Goal: Information Seeking & Learning: Learn about a topic

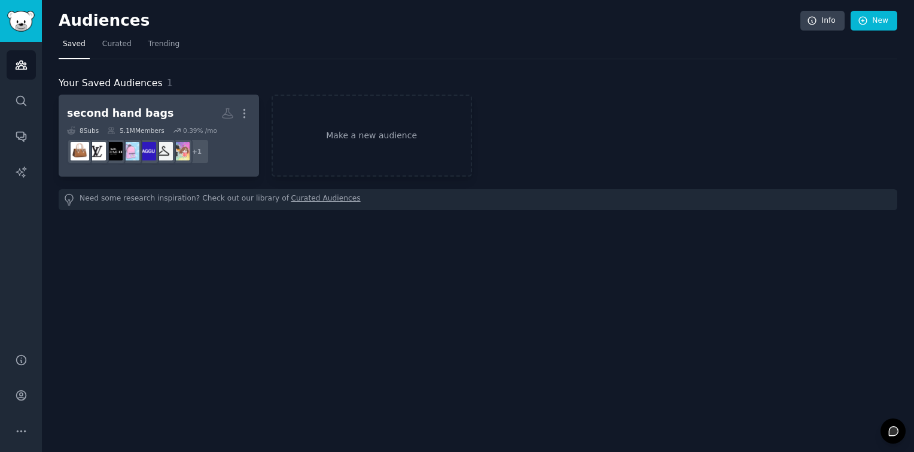
click at [235, 145] on dd "r/SecondHandFinds + 1" at bounding box center [159, 151] width 184 height 33
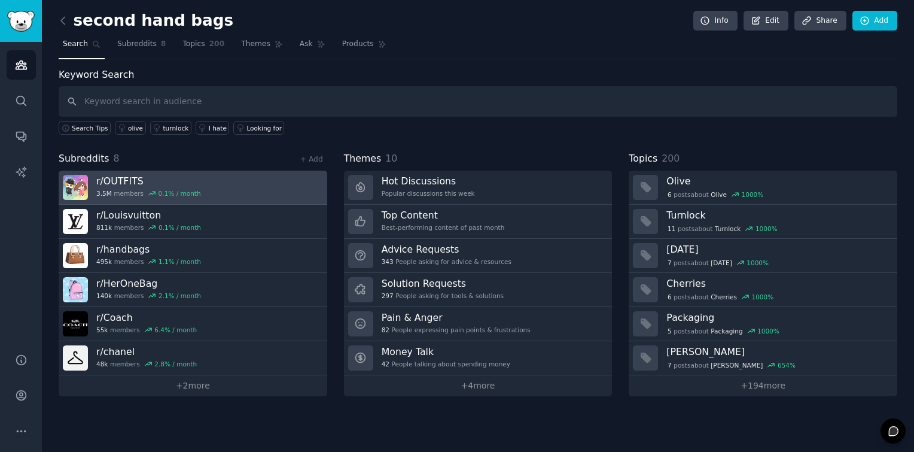
click at [227, 184] on link "r/ OUTFITS 3.5M members 0.1 % / month" at bounding box center [193, 187] width 269 height 34
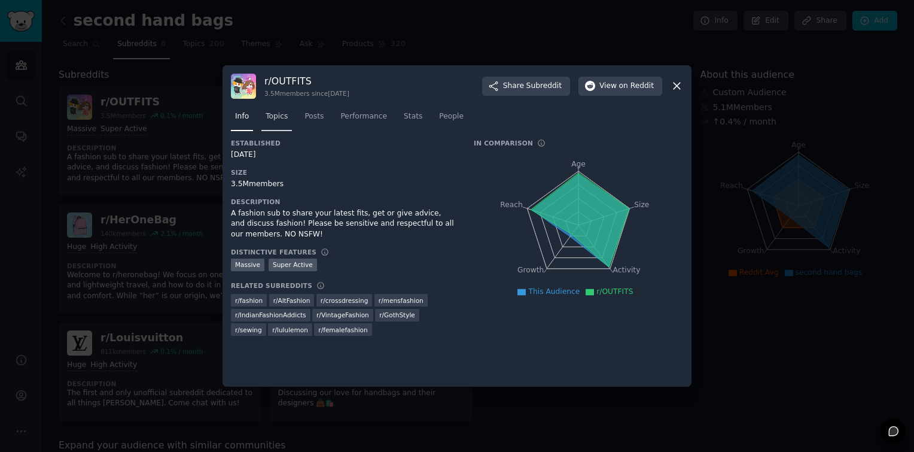
click at [276, 120] on span "Topics" at bounding box center [277, 116] width 22 height 11
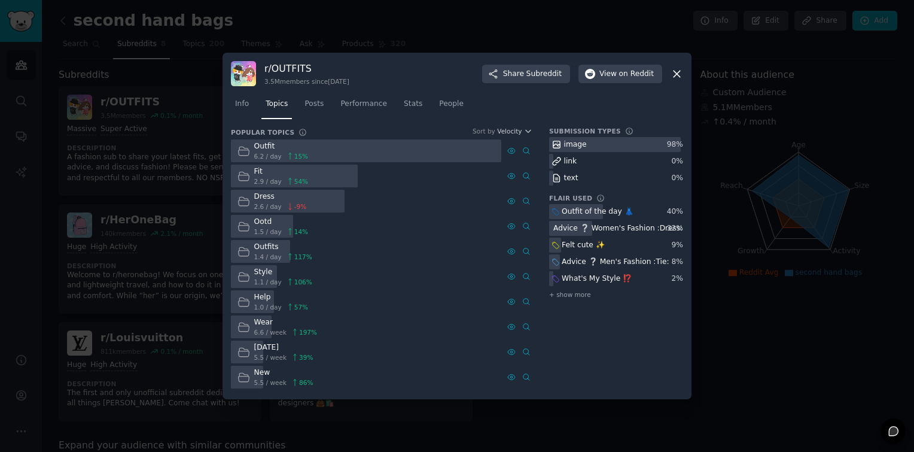
click at [678, 72] on icon at bounding box center [676, 74] width 7 height 7
